Goal: Transaction & Acquisition: Purchase product/service

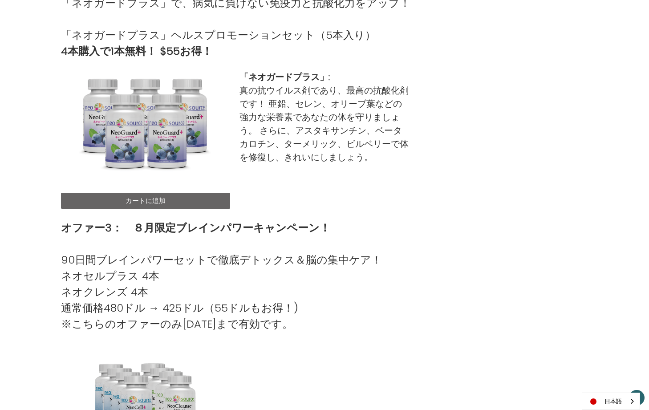
scroll to position [356, 0]
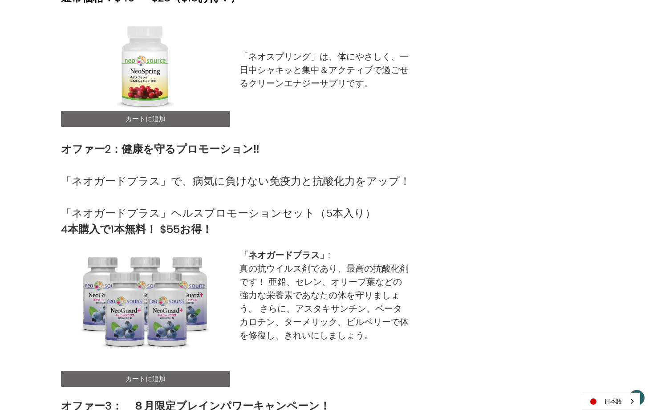
drag, startPoint x: 144, startPoint y: 116, endPoint x: 151, endPoint y: 116, distance: 7.6
click at [144, 116] on link "カートに追加" at bounding box center [146, 119] width 170 height 16
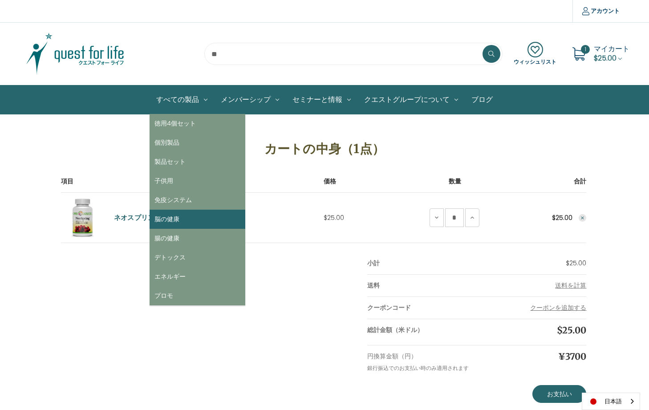
click at [184, 216] on link "脳の健康" at bounding box center [198, 219] width 96 height 19
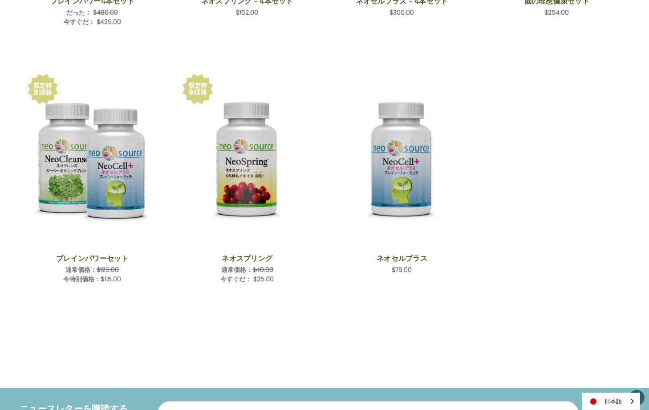
scroll to position [356, 0]
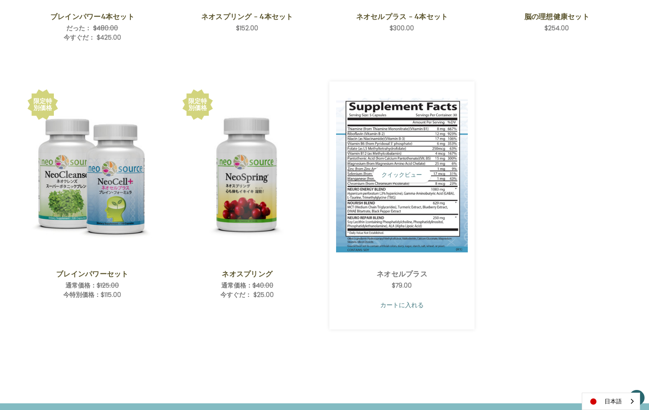
click at [399, 303] on link "カートに入れる" at bounding box center [402, 305] width 132 height 17
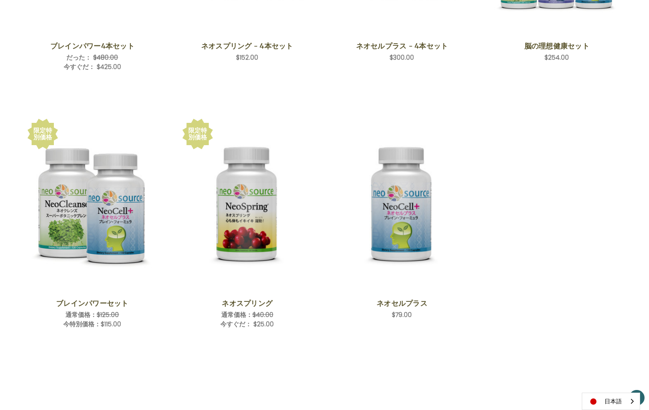
scroll to position [190, 0]
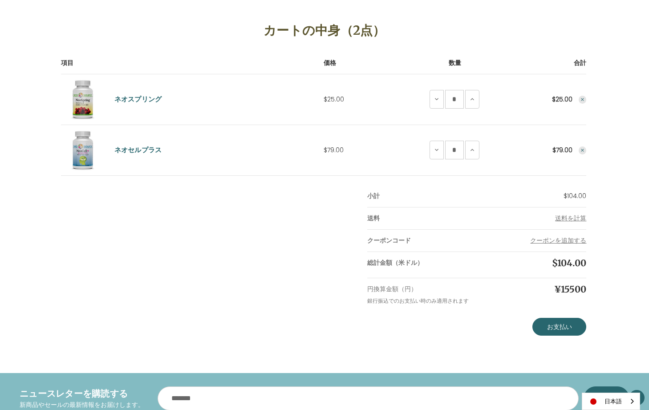
scroll to position [134, 0]
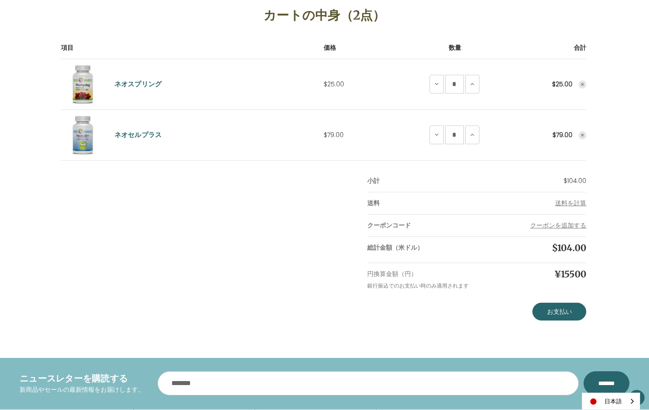
click at [13, 77] on div "カートの中身（2点） 項目 価格 数量 合計 ネオスプリング 価格 $25.00 数量 NeoSpringの数量削減 * NeoSpringの増量 *" at bounding box center [324, 158] width 649 height 324
